Goal: Information Seeking & Learning: Stay updated

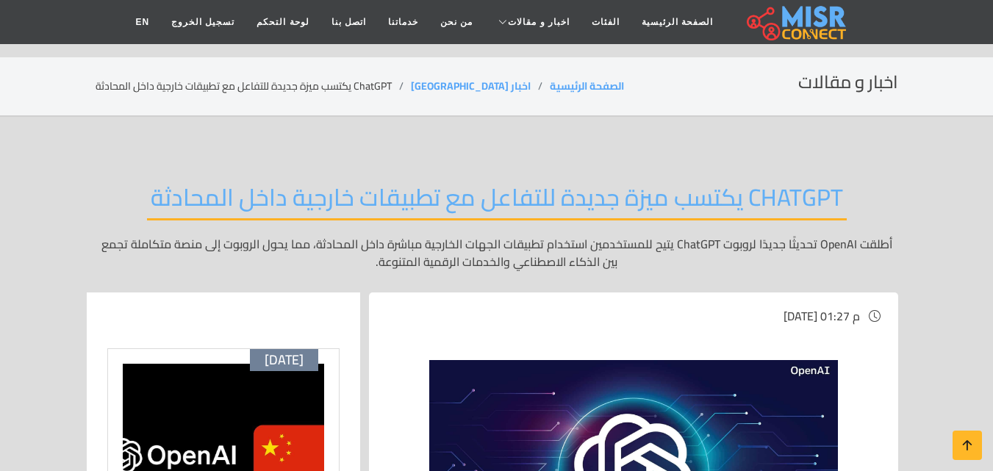
scroll to position [382, 0]
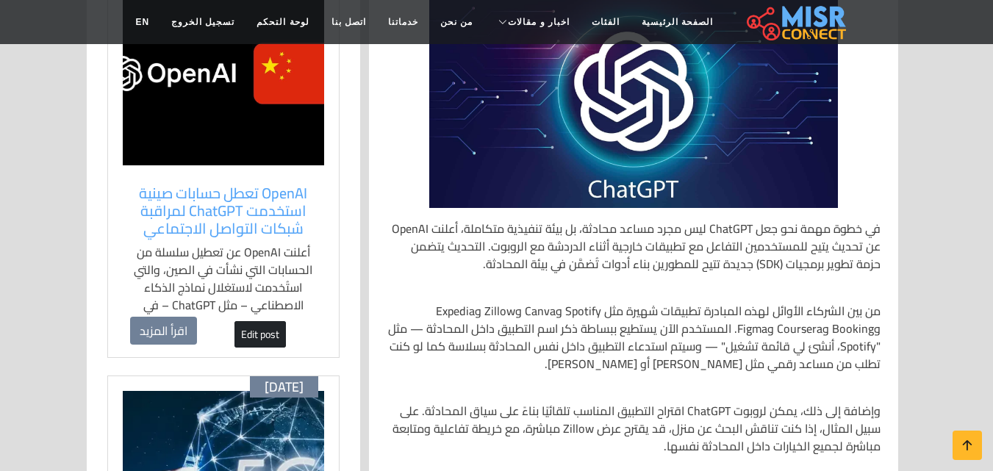
click at [132, 70] on img at bounding box center [223, 74] width 201 height 184
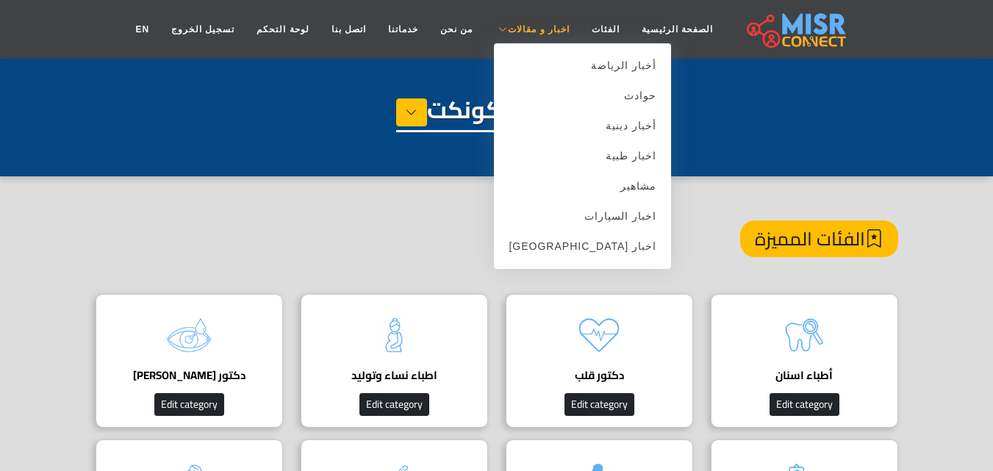
click at [526, 25] on span "اخبار و مقالات" at bounding box center [539, 29] width 62 height 13
click at [608, 245] on link "اخبار [GEOGRAPHIC_DATA]" at bounding box center [582, 247] width 177 height 30
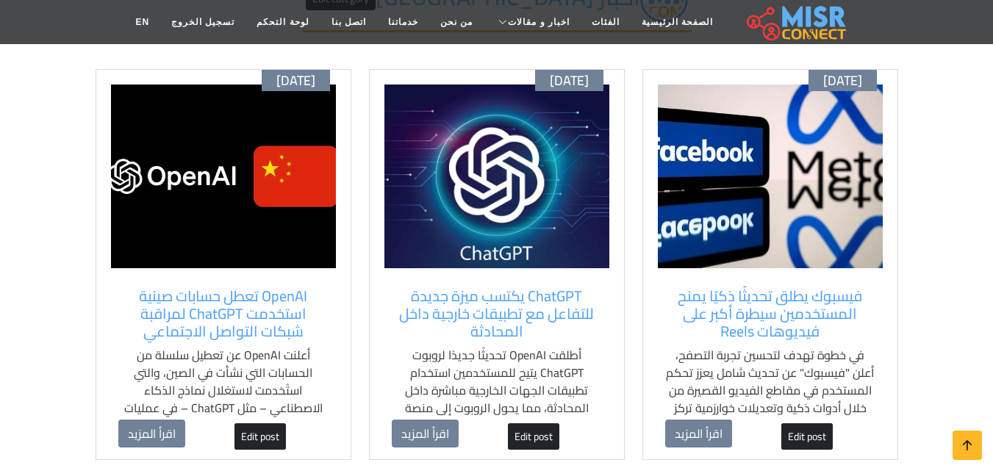
scroll to position [176, 0]
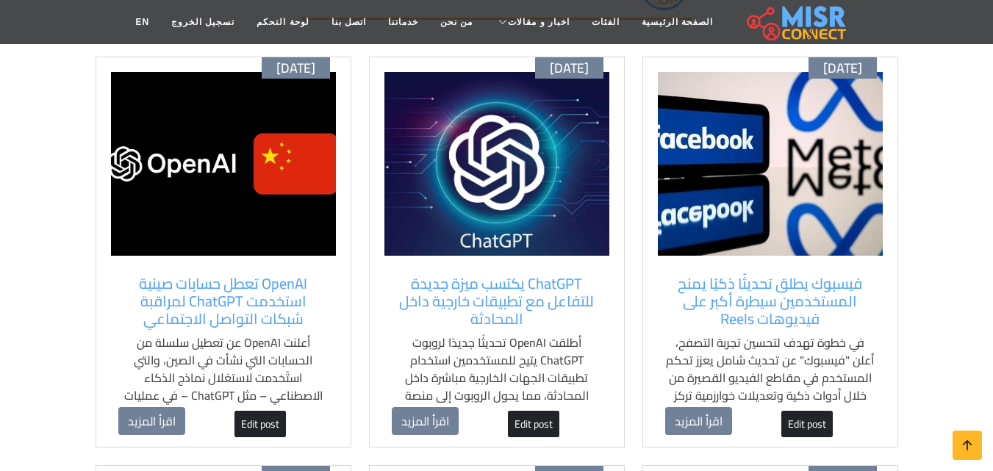
click at [848, 330] on div "فيسبوك يطلق تحديثًا ذكيًا يمنح المستخدمين سيطرة أكبر على فيديوهات Reels في خطوة…" at bounding box center [770, 341] width 225 height 147
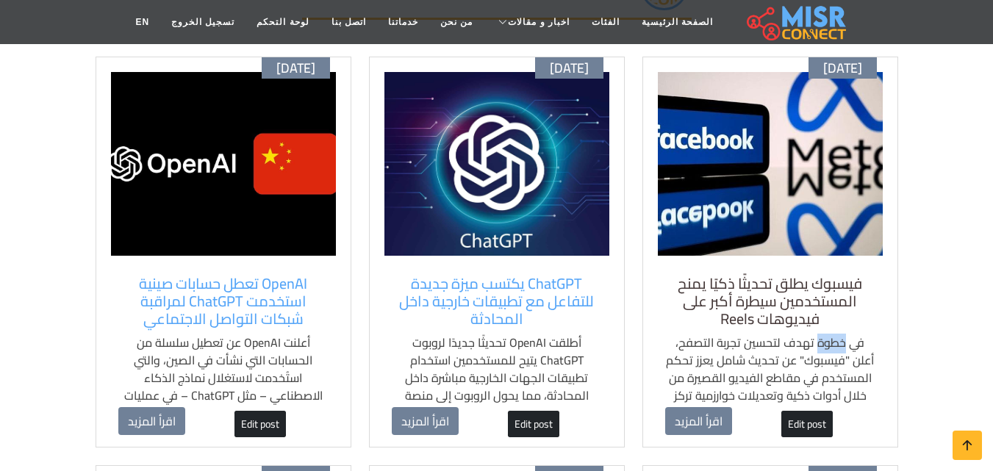
click at [869, 315] on h5 "فيسبوك يطلق تحديثًا ذكيًا يمنح المستخدمين سيطرة أكبر على فيديوهات Reels" at bounding box center [770, 301] width 210 height 53
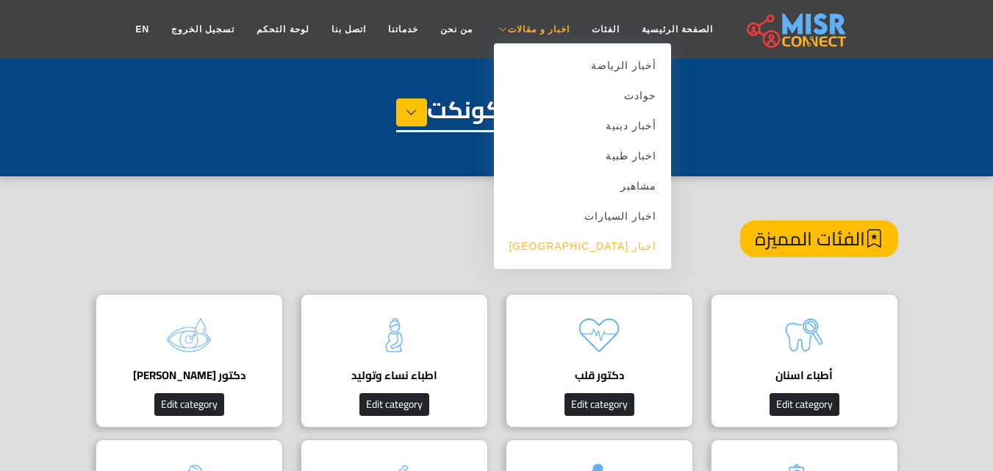
click at [611, 252] on link "اخبار [GEOGRAPHIC_DATA]" at bounding box center [582, 247] width 177 height 30
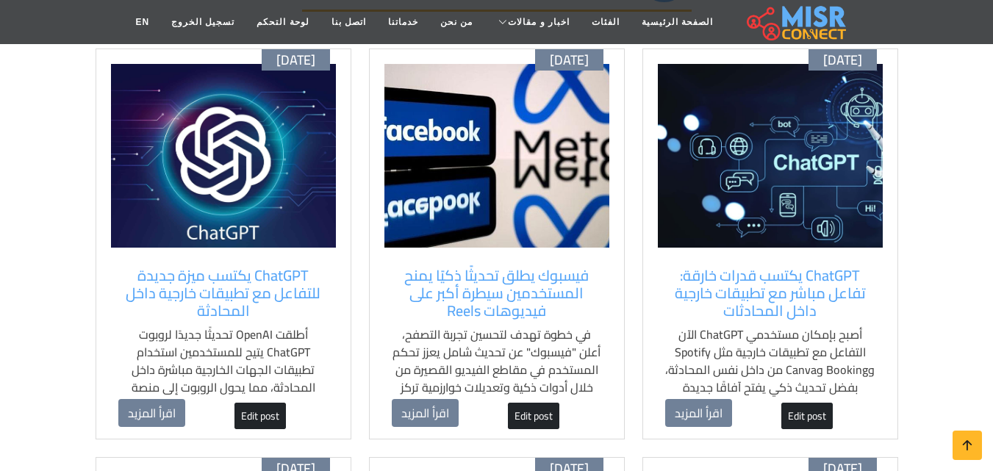
scroll to position [206, 0]
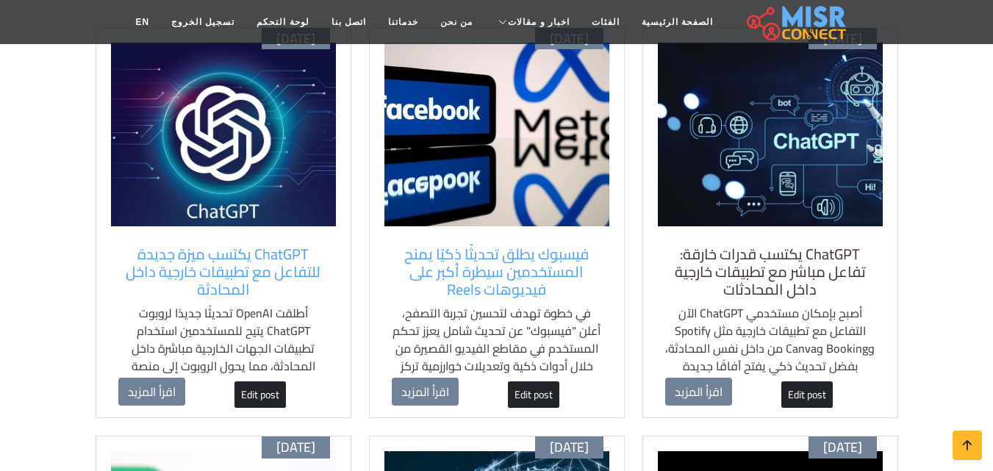
click at [790, 262] on h5 "ChatGPT يكتسب قدرات خارقة: تفاعل مباشر مع تطبيقات خارجية داخل المحادثات" at bounding box center [770, 271] width 210 height 53
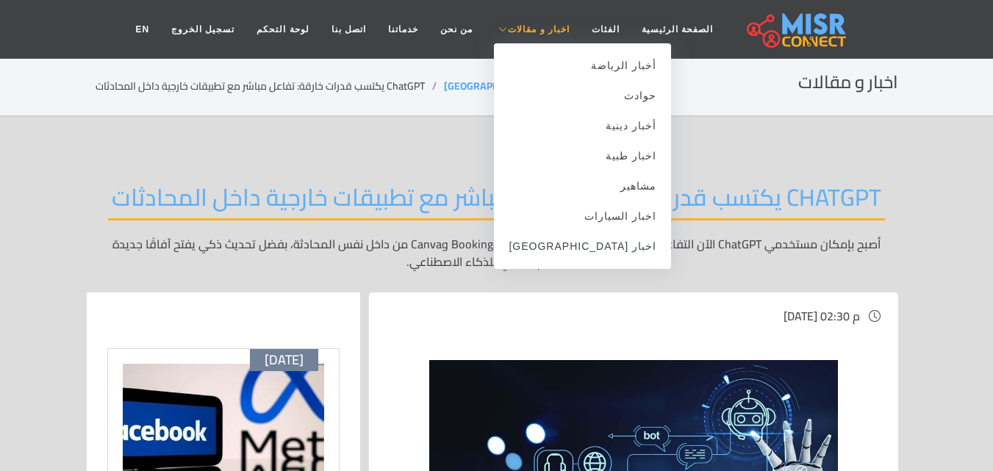
click at [520, 34] on span "اخبار و مقالات" at bounding box center [539, 29] width 62 height 13
click at [597, 250] on link "اخبار [GEOGRAPHIC_DATA]" at bounding box center [582, 247] width 177 height 30
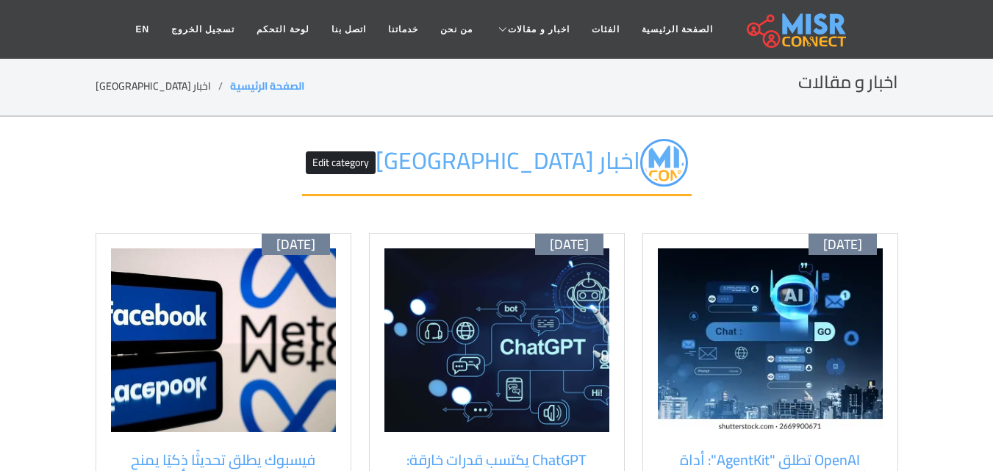
click at [725, 182] on div "اخبار مصر Edit category" at bounding box center [497, 175] width 803 height 116
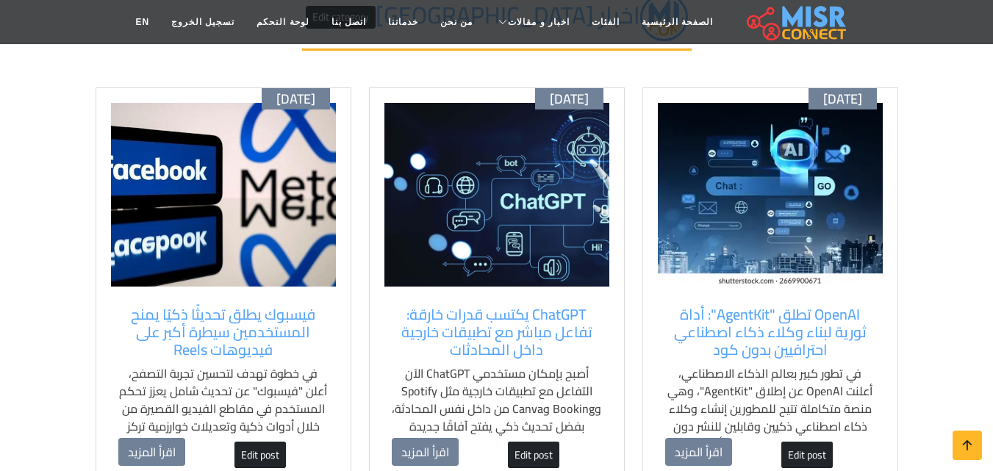
scroll to position [147, 0]
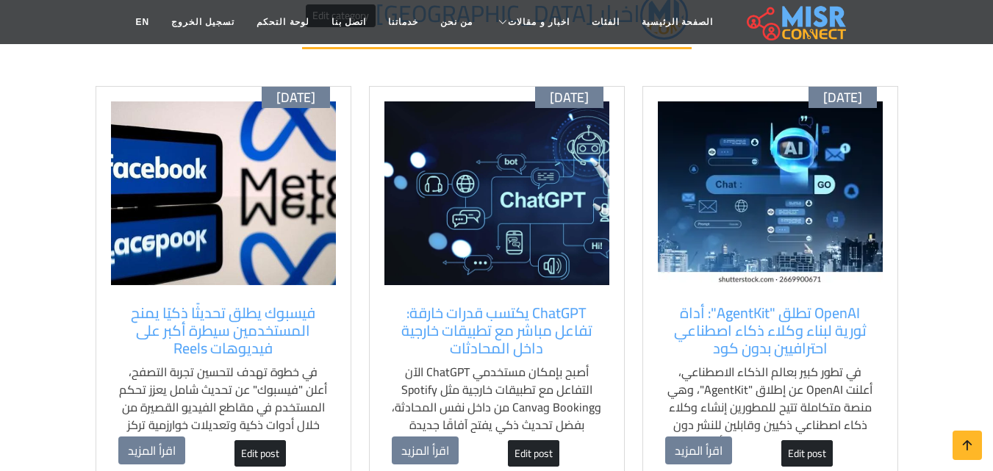
click at [675, 286] on div "أكتوبر 09 OpenAI تطلق "AgentKit": أداة ثورية لبناء وكلاء ذكاء اصطناعي احترافيين…" at bounding box center [770, 282] width 256 height 392
click at [834, 284] on img at bounding box center [770, 193] width 225 height 184
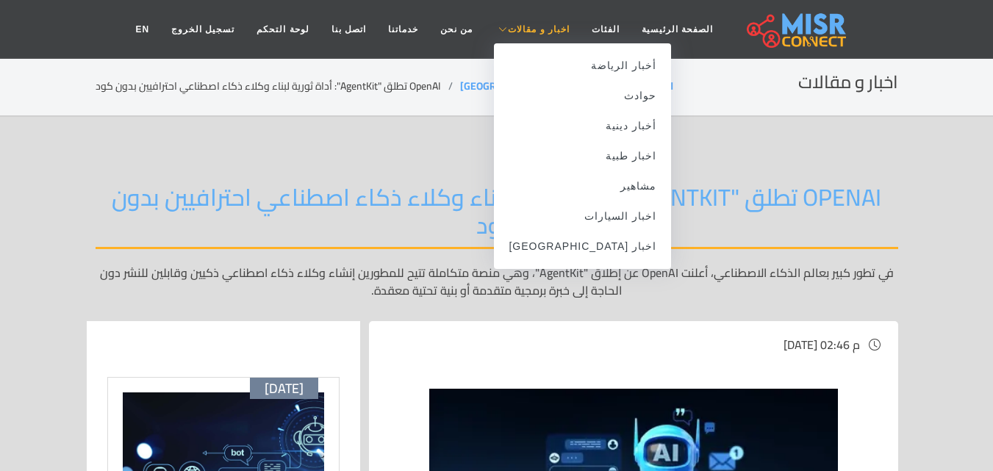
click at [508, 24] on span "اخبار و مقالات" at bounding box center [539, 29] width 62 height 13
click at [609, 246] on link "اخبار [GEOGRAPHIC_DATA]" at bounding box center [582, 247] width 177 height 30
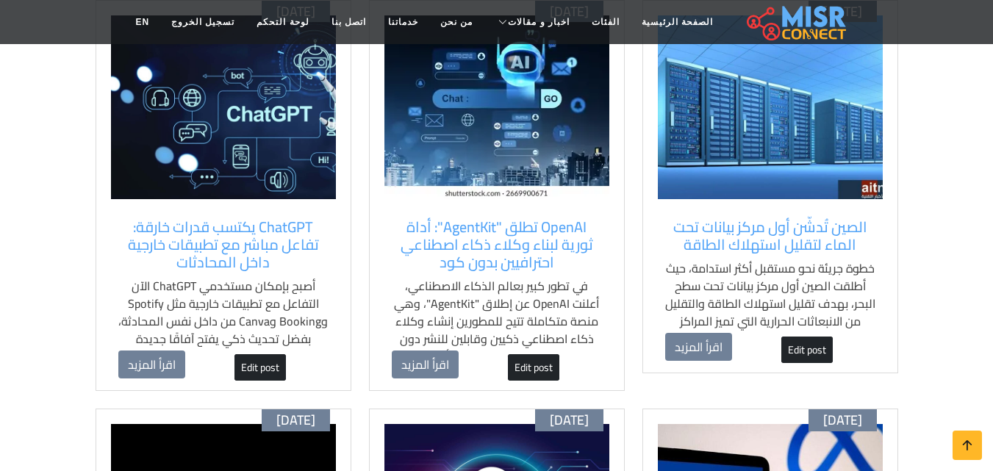
scroll to position [235, 0]
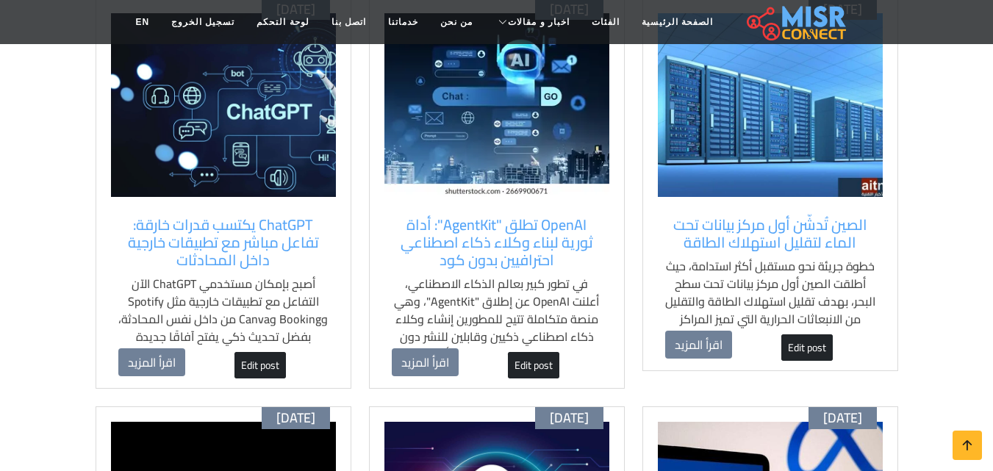
click at [876, 245] on div "الصين تُدشّن أول مركز بيانات تحت الماء لتقليل استهلاك الطاقة خطوة جريئة نحو مست…" at bounding box center [770, 273] width 225 height 129
click at [887, 238] on div "[DATE] الصين تُدشّن أول مركز بيانات تحت الماء لتقليل استهلاك الطاقة خطوة جريئة …" at bounding box center [770, 185] width 256 height 374
click at [887, 238] on div "أكتوبر 09 الصين تُدشّن أول مركز بيانات تحت الماء لتقليل استهلاك الطاقة خطوة جري…" at bounding box center [770, 185] width 256 height 374
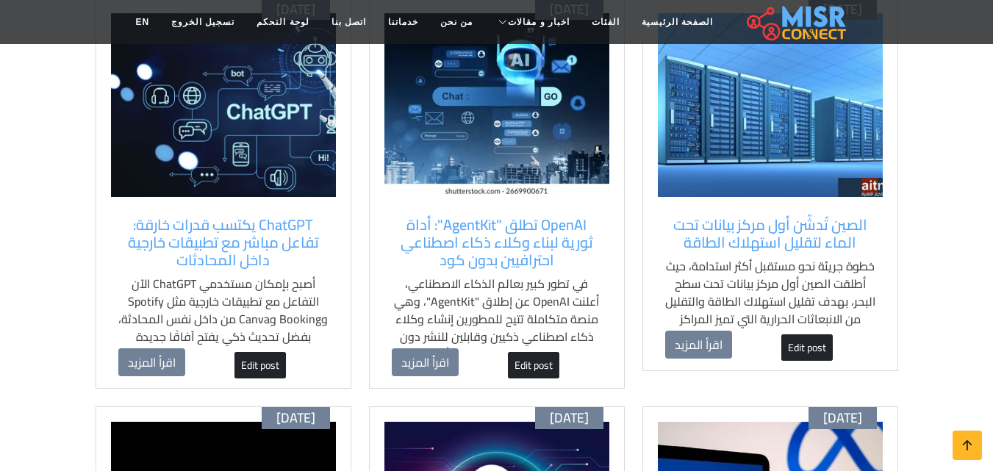
click at [876, 213] on div "الصين تُدشّن أول مركز بيانات تحت الماء لتقليل استهلاك الطاقة خطوة جريئة نحو مست…" at bounding box center [770, 273] width 225 height 129
click at [658, 209] on div "الصين تُدشّن أول مركز بيانات تحت الماء لتقليل استهلاك الطاقة خطوة جريئة نحو مست…" at bounding box center [770, 273] width 225 height 129
click at [648, 193] on div "أكتوبر 09 الصين تُدشّن أول مركز بيانات تحت الماء لتقليل استهلاك الطاقة خطوة جري…" at bounding box center [770, 185] width 256 height 374
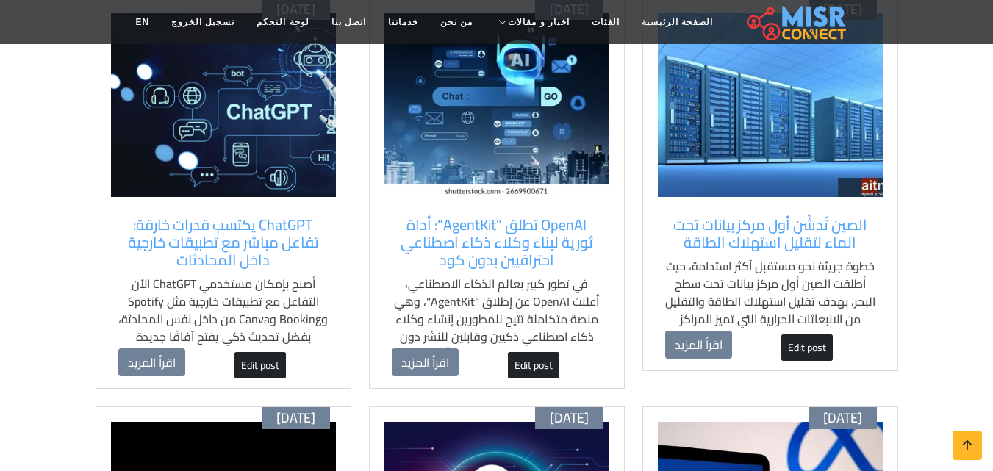
click at [664, 207] on div "أكتوبر 09 الصين تُدشّن أول مركز بيانات تحت الماء لتقليل استهلاك الطاقة خطوة جري…" at bounding box center [770, 185] width 256 height 374
click at [755, 147] on img at bounding box center [770, 105] width 225 height 184
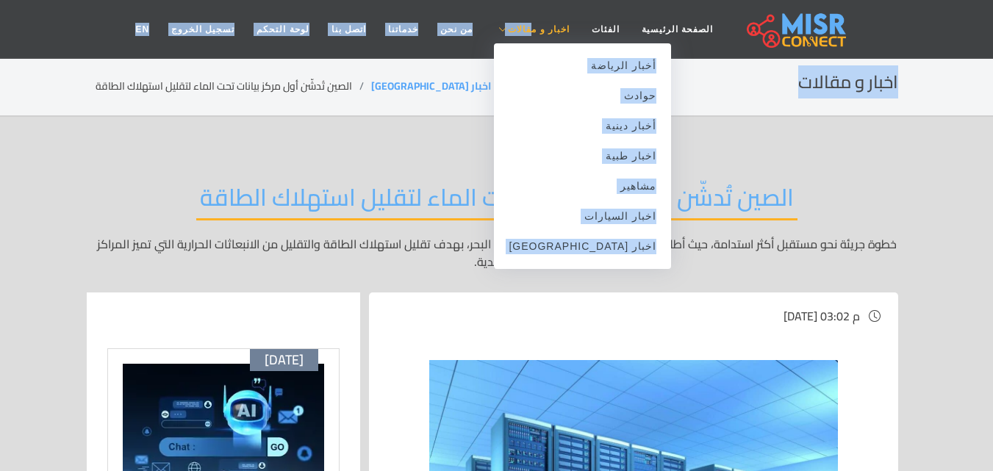
drag, startPoint x: 776, startPoint y: 91, endPoint x: 521, endPoint y: 36, distance: 260.9
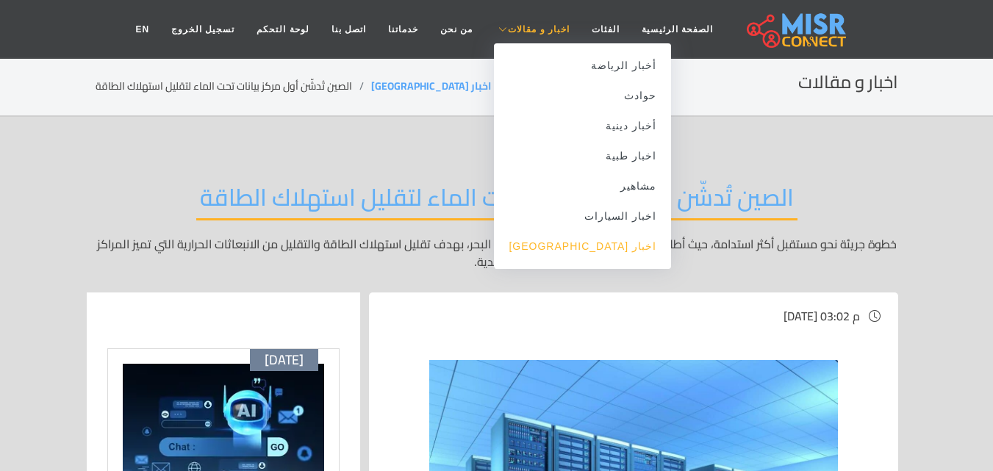
click at [597, 247] on link "اخبار [GEOGRAPHIC_DATA]" at bounding box center [582, 247] width 177 height 30
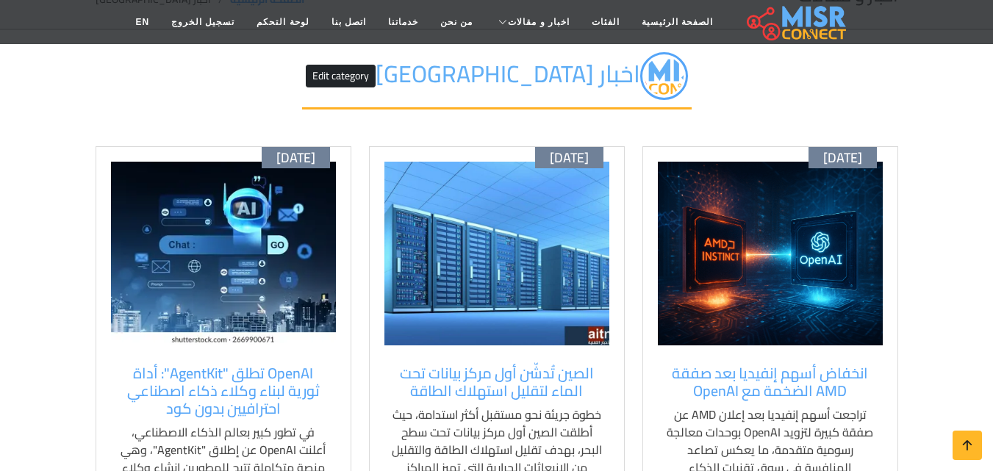
scroll to position [235, 0]
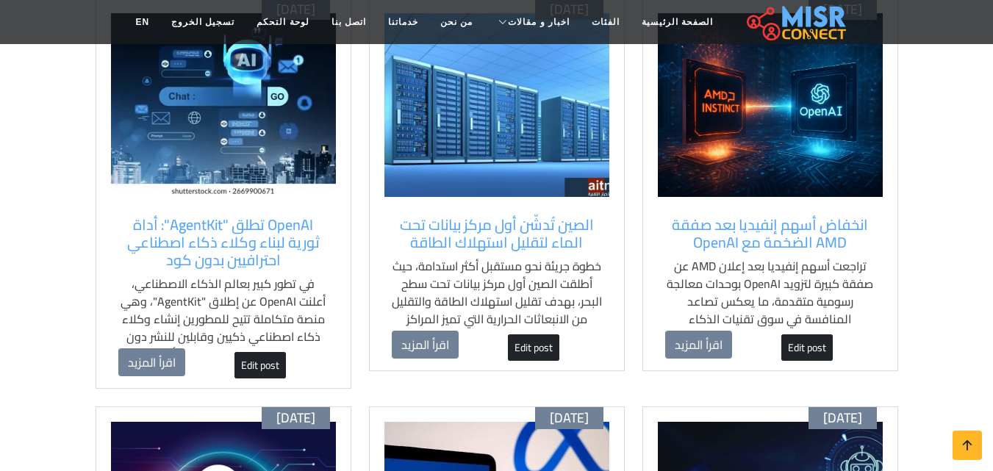
click at [864, 334] on div "انخفاض أسهم إنفيديا بعد صفقة AMD الضخمة مع OpenAI تراجعت أسهم إنفيديا بعد إعلان…" at bounding box center [770, 273] width 225 height 129
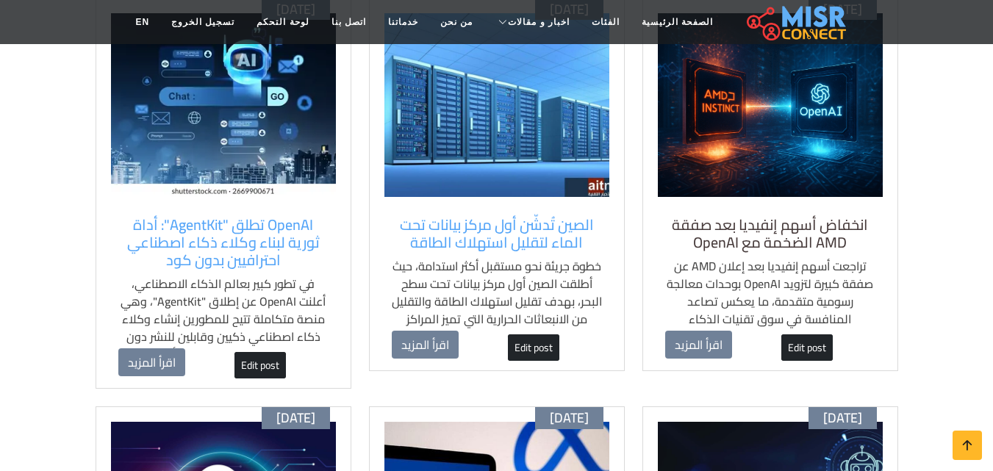
click at [853, 235] on h5 "انخفاض أسهم إنفيديا بعد صفقة AMD الضخمة مع OpenAI" at bounding box center [770, 233] width 210 height 35
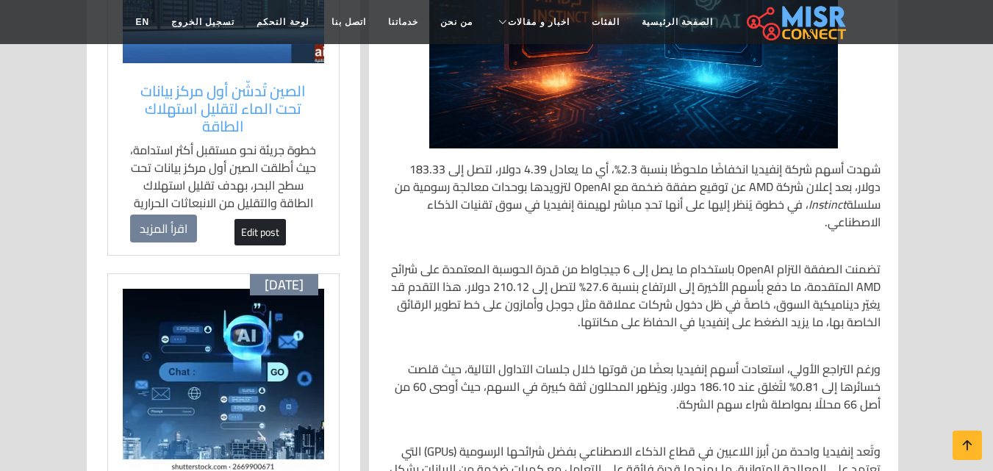
scroll to position [470, 0]
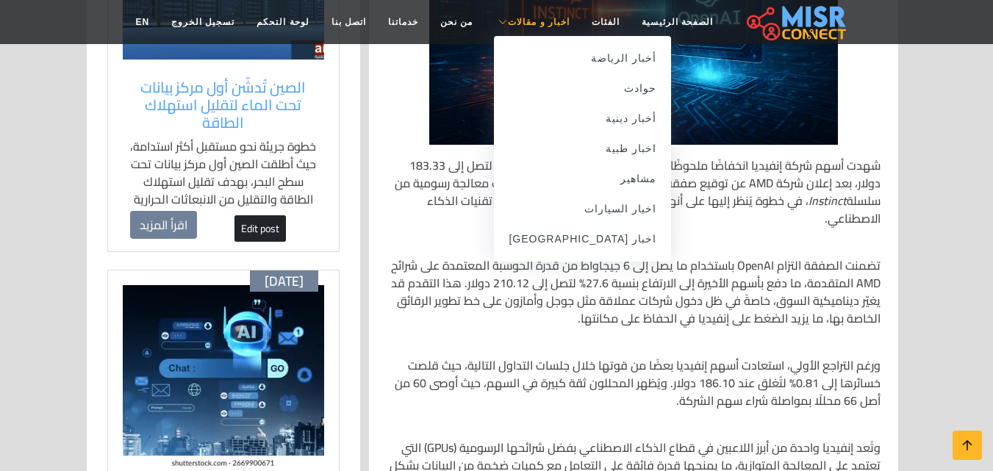
click at [508, 24] on span "اخبار و مقالات" at bounding box center [539, 21] width 62 height 13
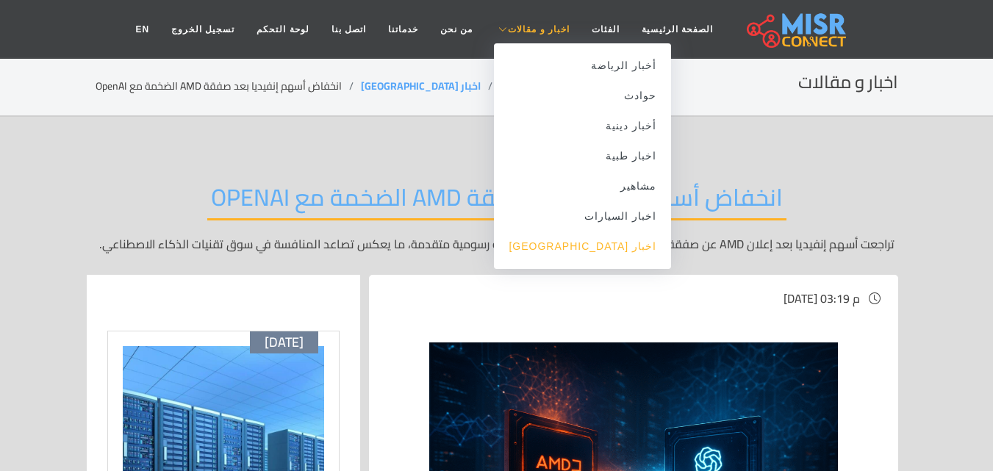
click at [611, 251] on link "اخبار [GEOGRAPHIC_DATA]" at bounding box center [582, 247] width 177 height 30
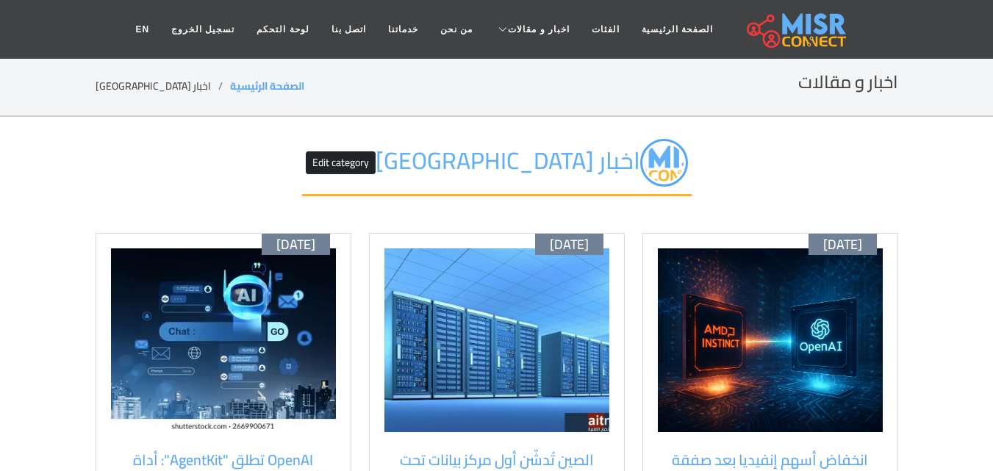
click at [786, 180] on div "اخبار مصر Edit category" at bounding box center [497, 175] width 803 height 116
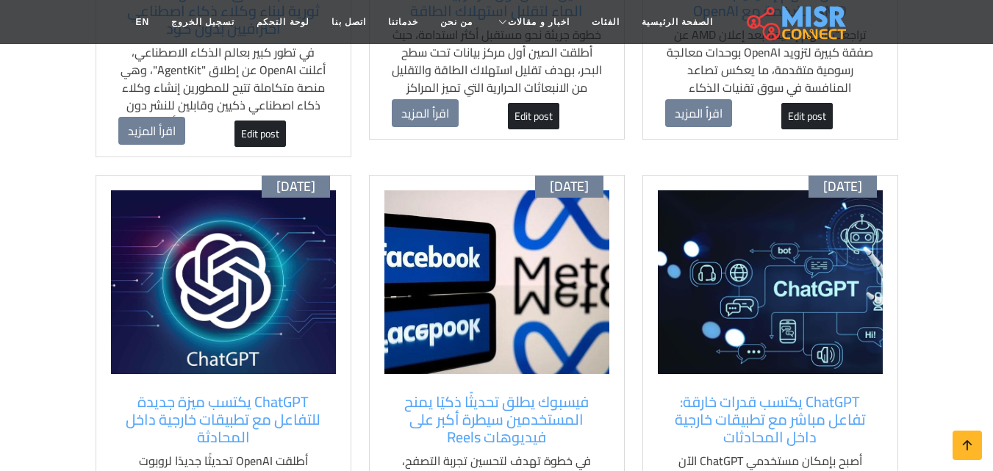
scroll to position [470, 0]
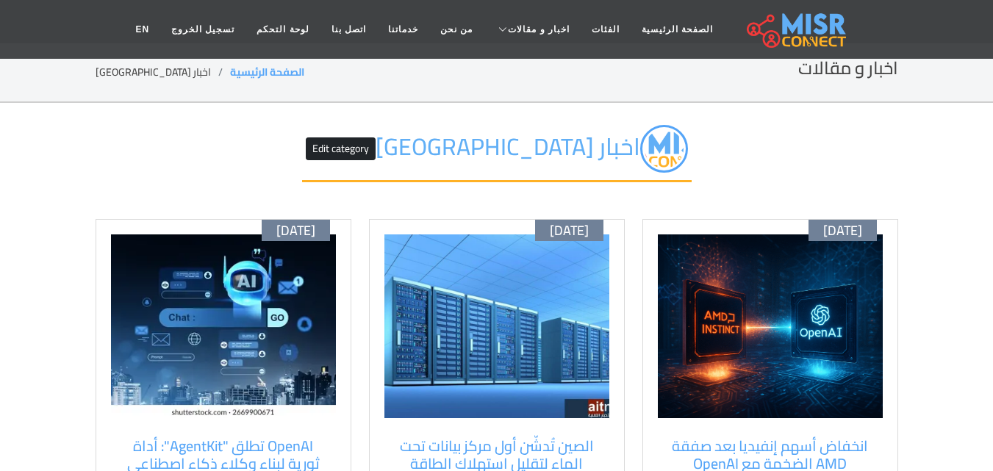
scroll to position [0, 0]
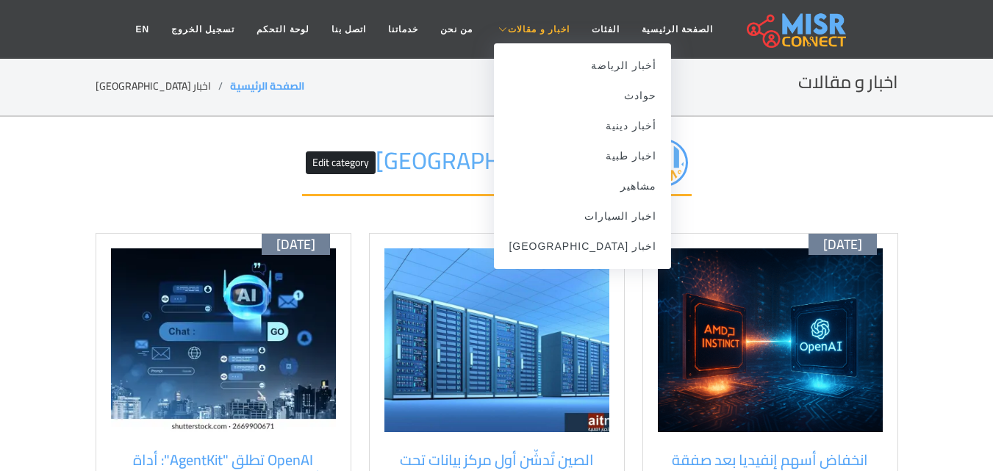
click at [537, 27] on span "اخبار و مقالات" at bounding box center [539, 29] width 62 height 13
click at [615, 244] on link "اخبار [GEOGRAPHIC_DATA]" at bounding box center [582, 247] width 177 height 30
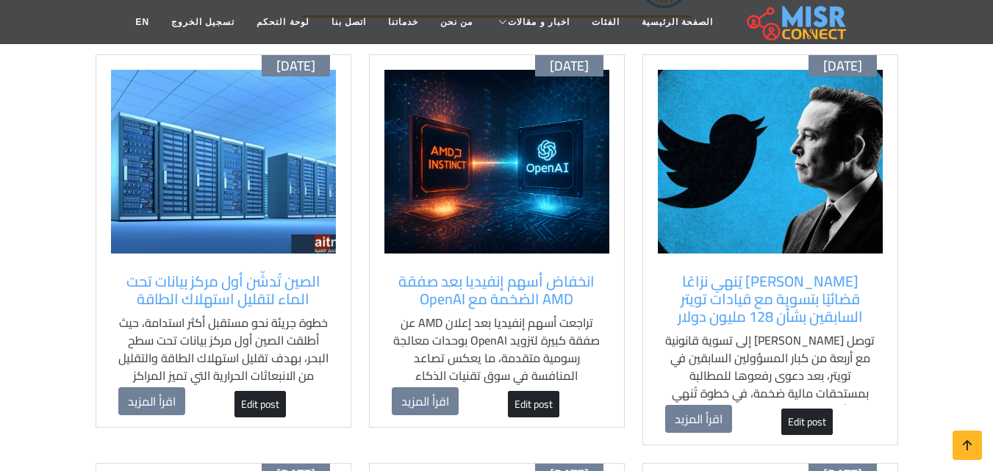
scroll to position [206, 0]
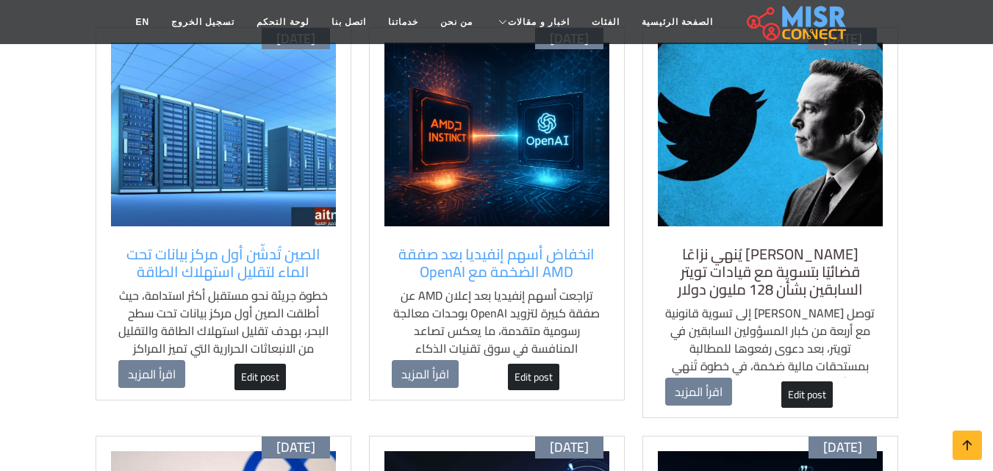
click at [874, 287] on h5 "[PERSON_NAME] يُنهي نزاعًا قضائيًا بتسوية مع قيادات تويتر السابقين بشأن 128 ملي…" at bounding box center [770, 271] width 210 height 53
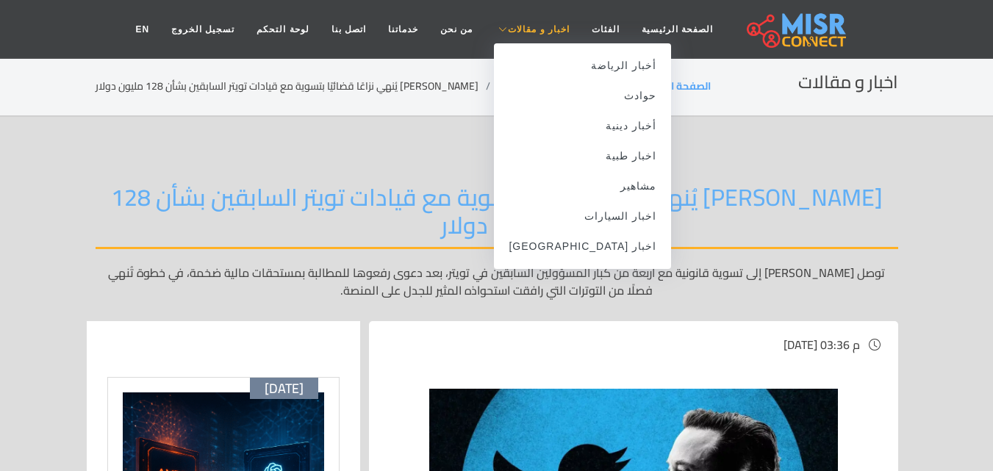
click at [531, 35] on span "اخبار و مقالات" at bounding box center [539, 29] width 62 height 13
click at [603, 245] on link "اخبار [GEOGRAPHIC_DATA]" at bounding box center [582, 247] width 177 height 30
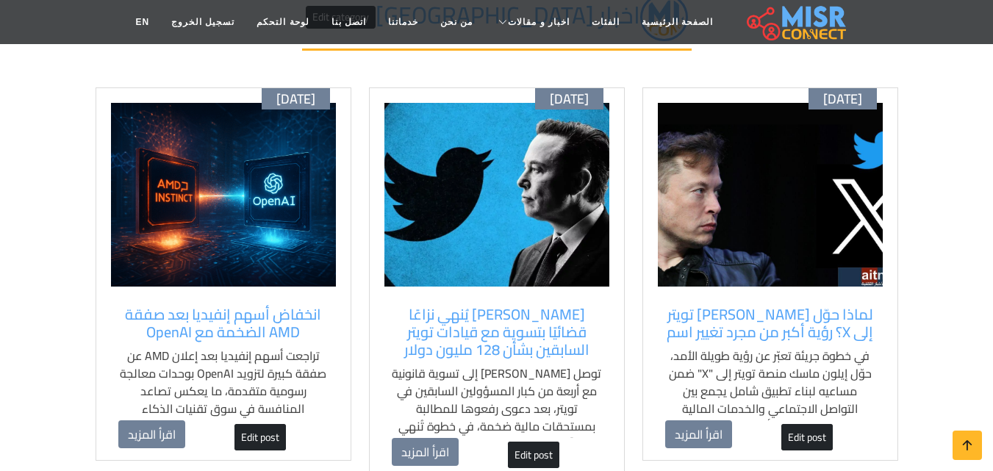
scroll to position [147, 0]
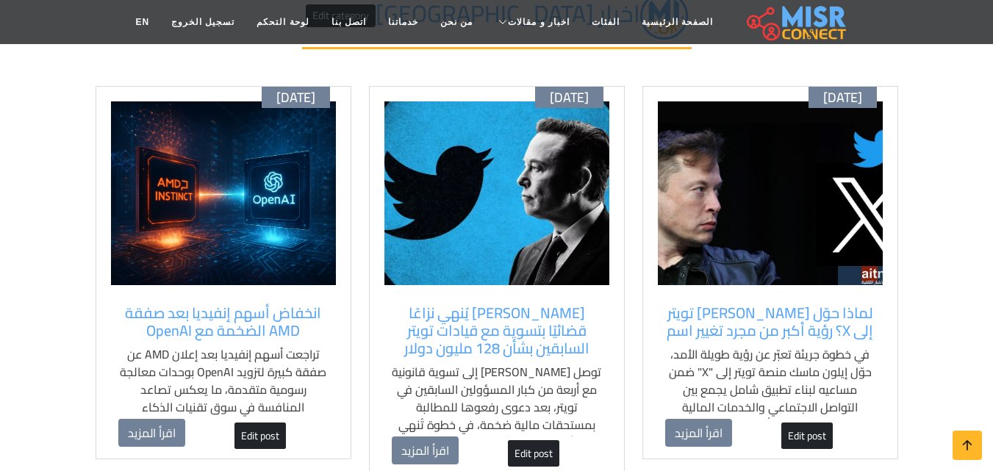
click at [883, 331] on div "أكتوبر 09 لماذا حوّل إيلون ماسك تويتر إلى X؟ رؤية أكبر من مجرد تغيير اسم في خطو…" at bounding box center [770, 273] width 256 height 374
click at [811, 245] on img at bounding box center [770, 193] width 225 height 184
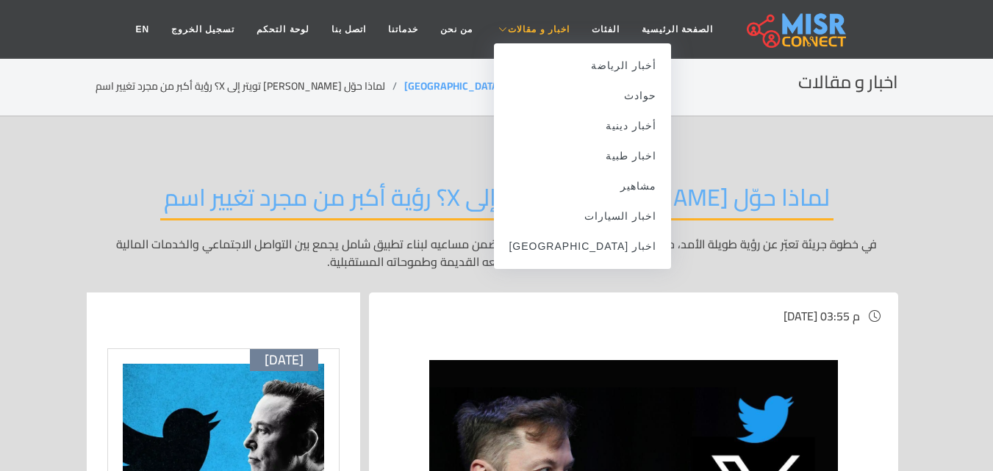
click at [521, 24] on span "اخبار و مقالات" at bounding box center [539, 29] width 62 height 13
click at [597, 250] on link "اخبار [GEOGRAPHIC_DATA]" at bounding box center [582, 247] width 177 height 30
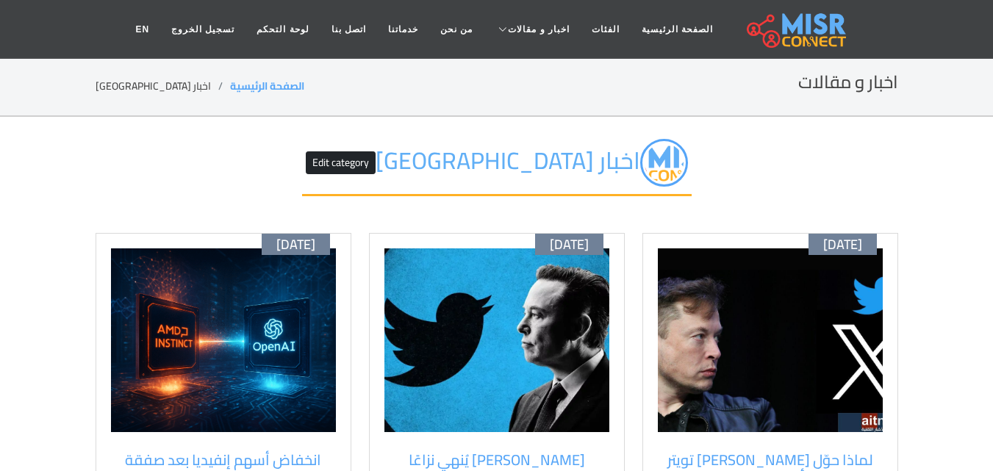
click at [711, 190] on div "اخبار مصر Edit category" at bounding box center [497, 175] width 803 height 116
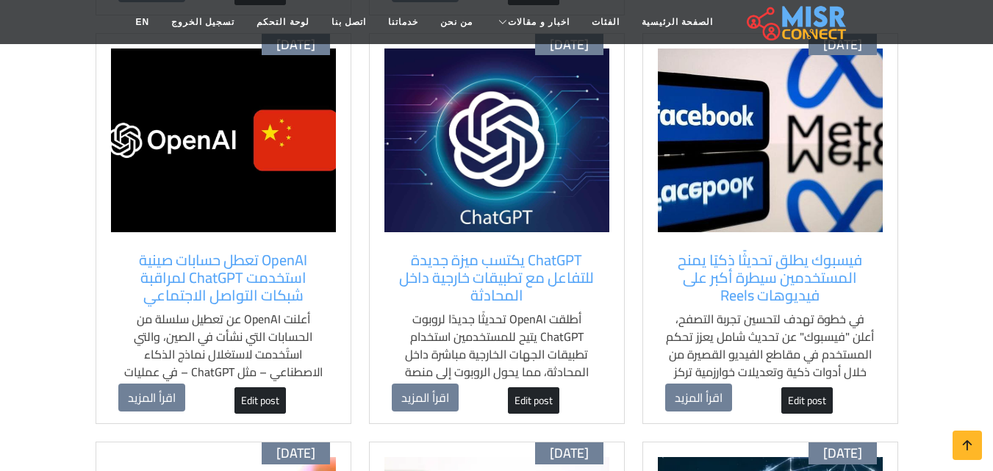
scroll to position [1000, 0]
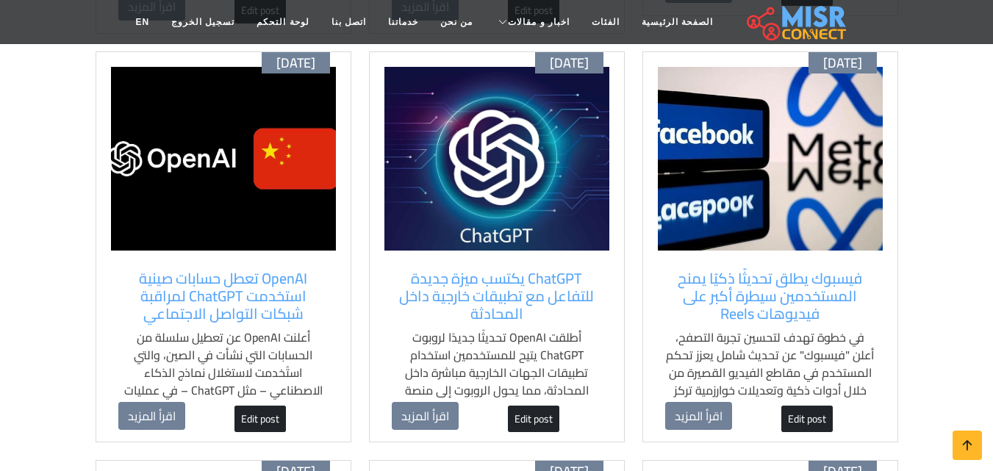
click at [942, 91] on section "اخبار مصر Edit category [DATE] لماذا حوّل [PERSON_NAME] تويتر إلى X؟ رؤية أكبر …" at bounding box center [496, 35] width 993 height 1836
click at [50, 148] on section "اخبار مصر Edit category [DATE] لماذا حوّل [PERSON_NAME] تويتر إلى X؟ رؤية أكبر …" at bounding box center [496, 35] width 993 height 1836
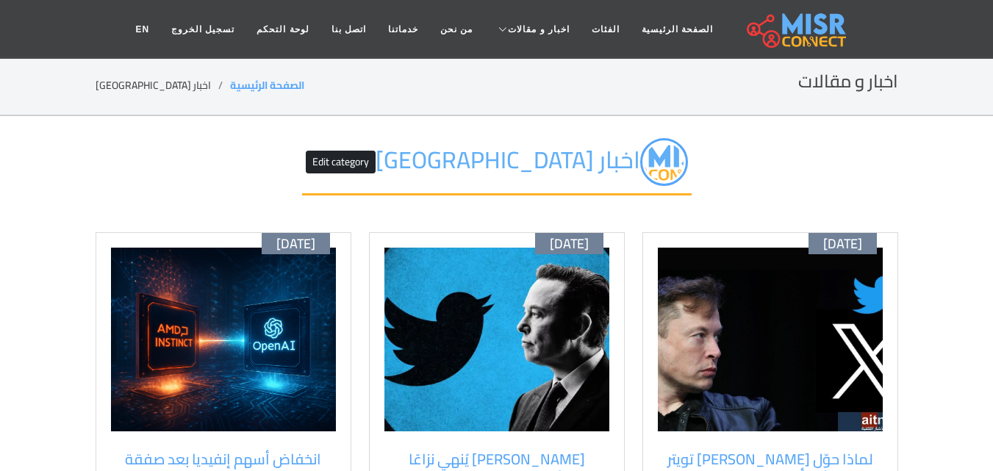
scroll to position [0, 0]
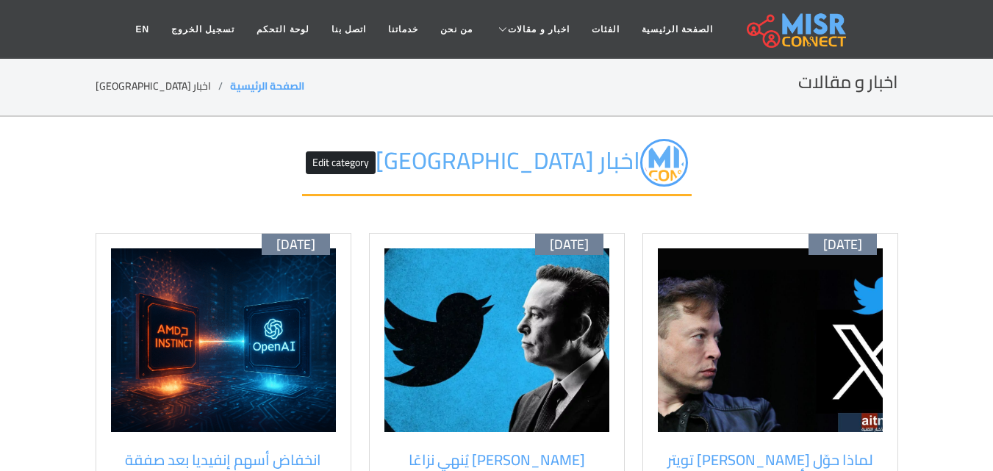
click at [881, 166] on div "اخبار مصر Edit category" at bounding box center [497, 175] width 803 height 116
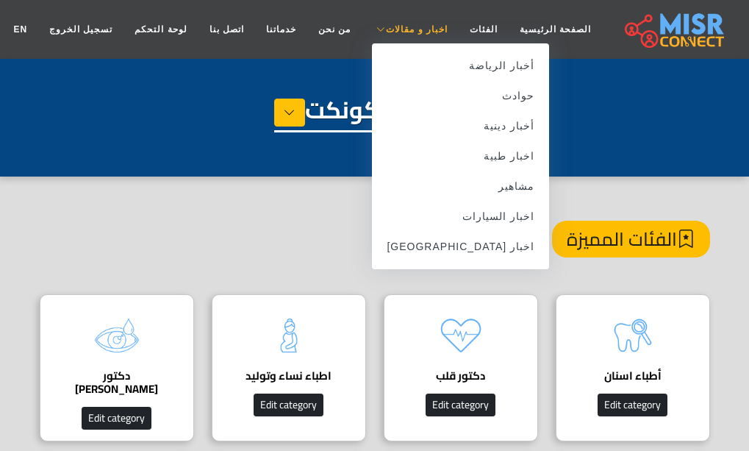
click at [392, 27] on span "اخبار و مقالات" at bounding box center [417, 29] width 62 height 13
click at [478, 254] on link "اخبار [GEOGRAPHIC_DATA]" at bounding box center [460, 247] width 177 height 30
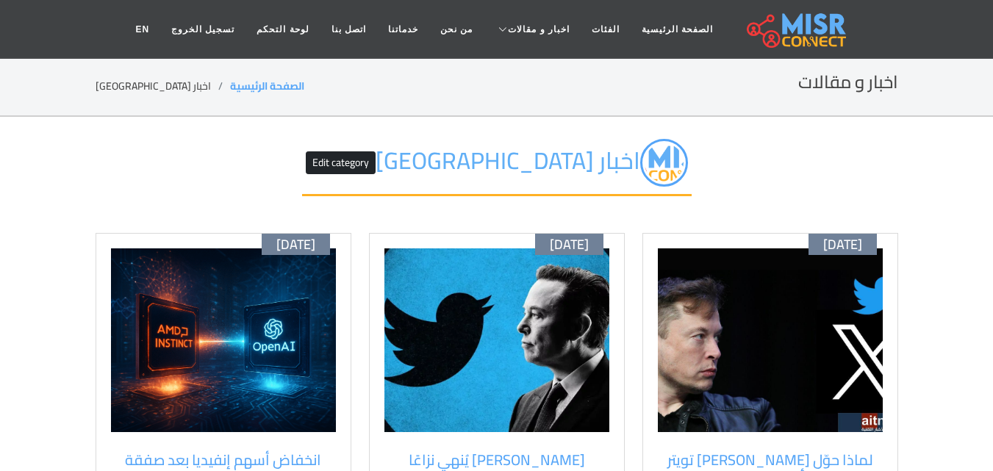
click at [748, 171] on div "اخبار مصر Edit category" at bounding box center [497, 175] width 803 height 116
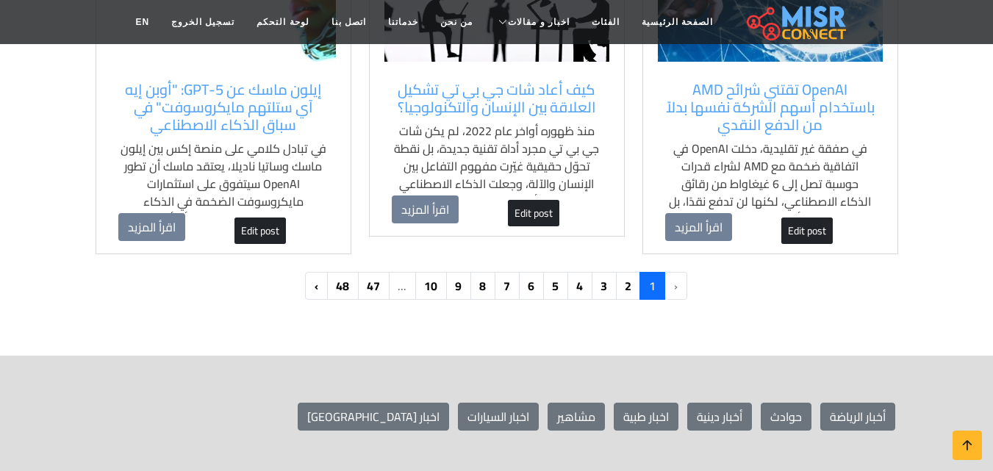
scroll to position [1617, 0]
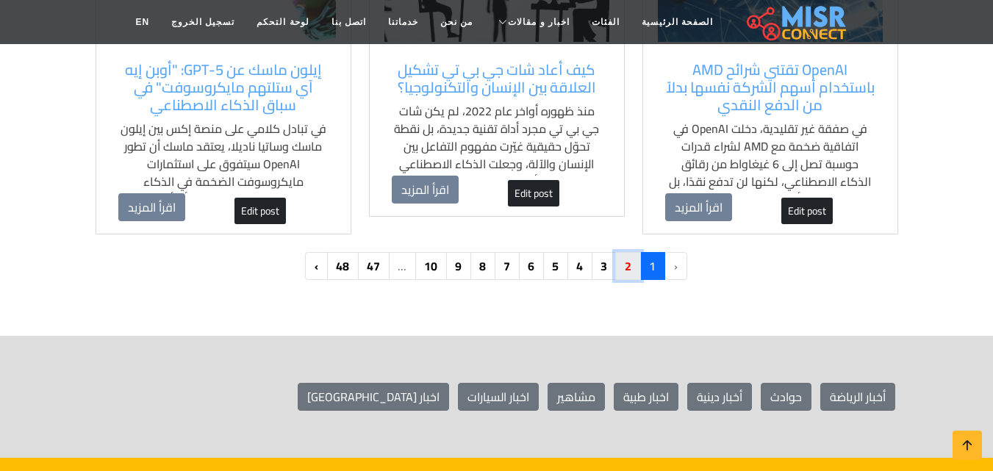
click at [618, 268] on link "2" at bounding box center [628, 266] width 26 height 28
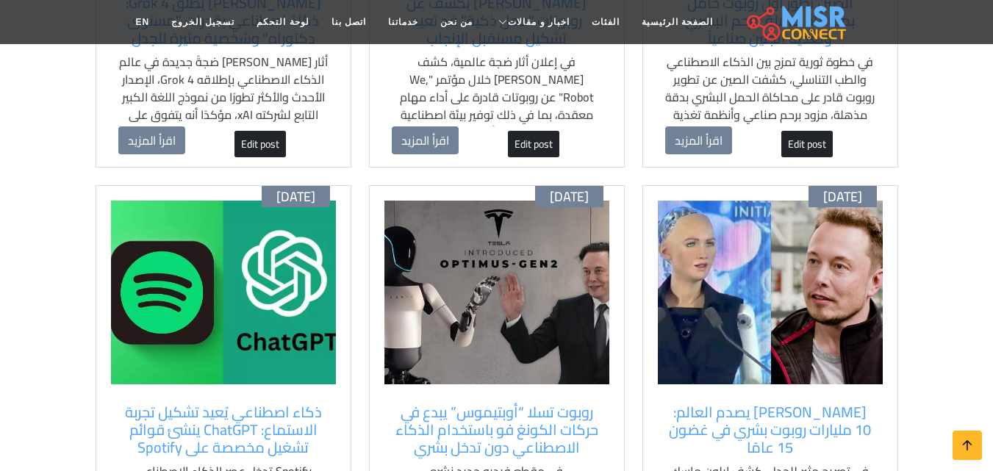
scroll to position [882, 0]
